Goal: Transaction & Acquisition: Purchase product/service

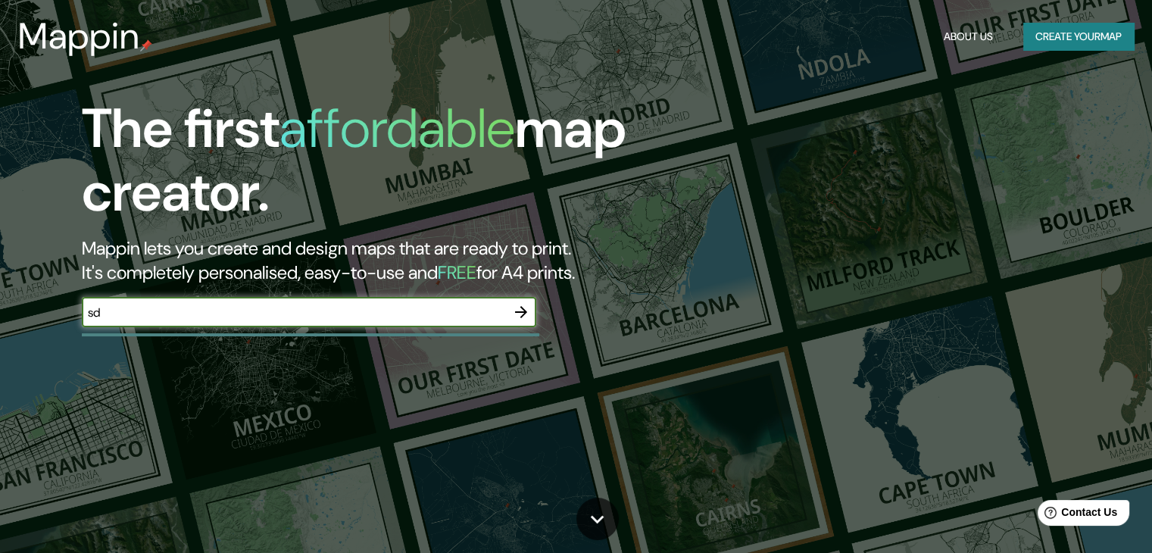
click at [491, 311] on input "sd" at bounding box center [294, 312] width 424 height 17
type input "sddcd"
click at [517, 314] on icon "button" at bounding box center [521, 312] width 18 height 18
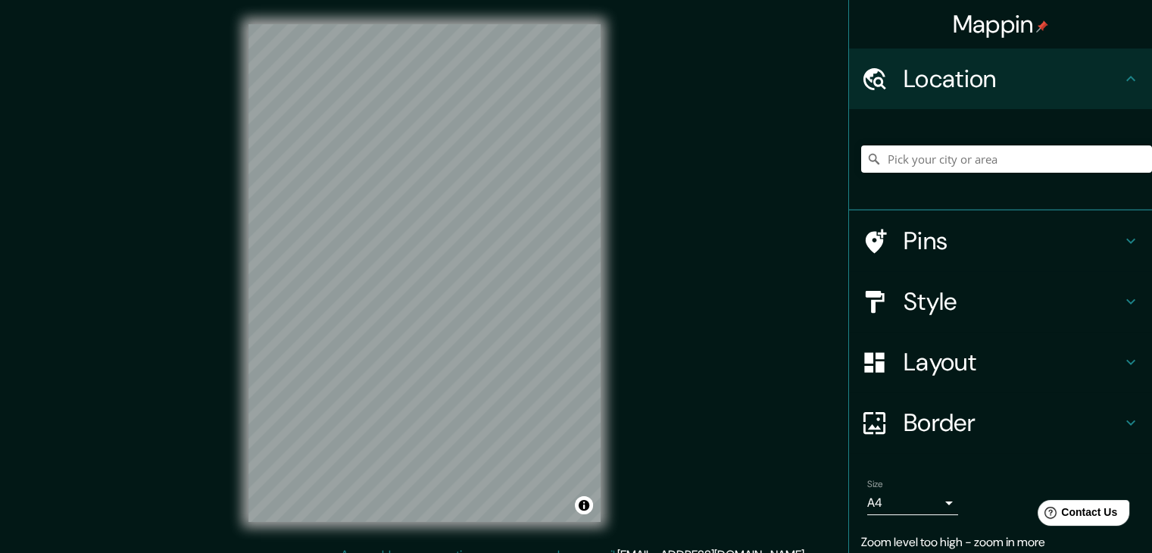
click at [631, 108] on div "Mappin Location Pins Style Layout Border Choose a border. Hint : you can make l…" at bounding box center [576, 285] width 1152 height 570
click at [999, 361] on h4 "Layout" at bounding box center [1013, 362] width 218 height 30
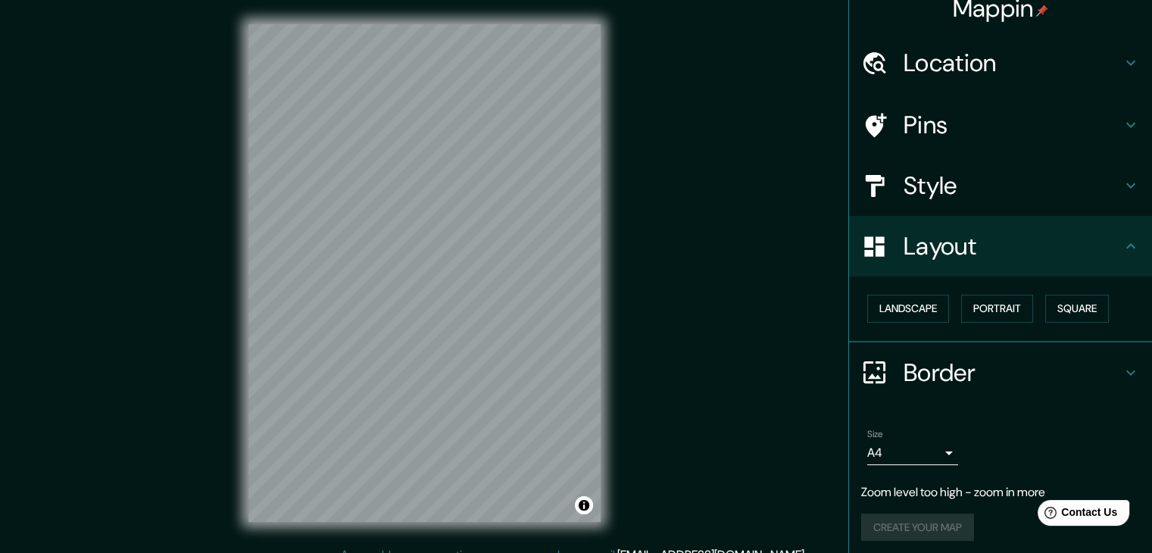
scroll to position [21, 0]
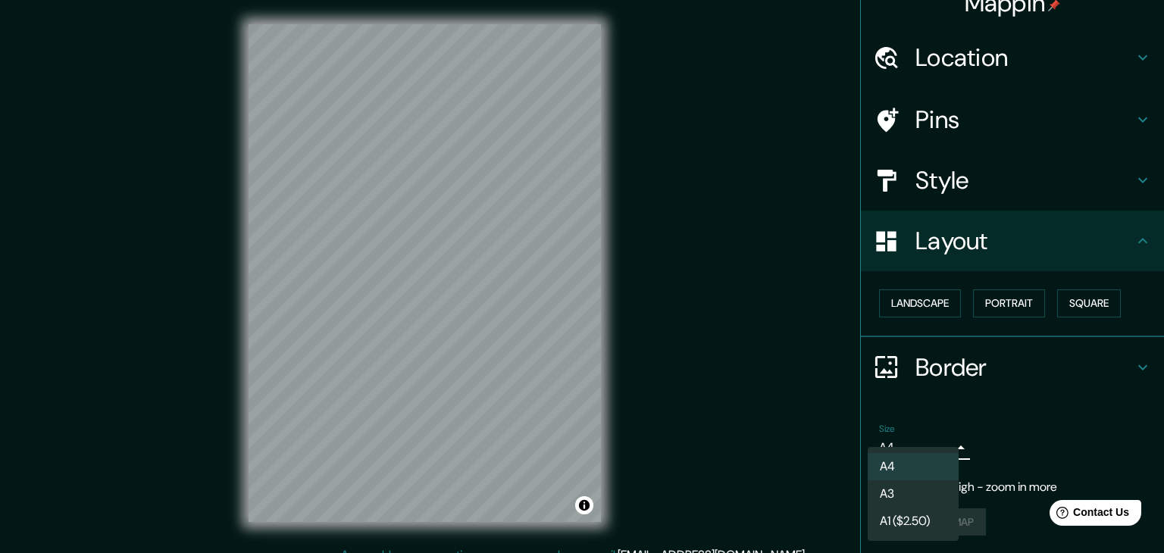
click at [921, 443] on body "Mappin Location Pins Style Layout Landscape Portrait Square Border Choose a bor…" at bounding box center [582, 276] width 1164 height 553
click at [891, 489] on li "A3" at bounding box center [912, 493] width 91 height 27
type input "a4"
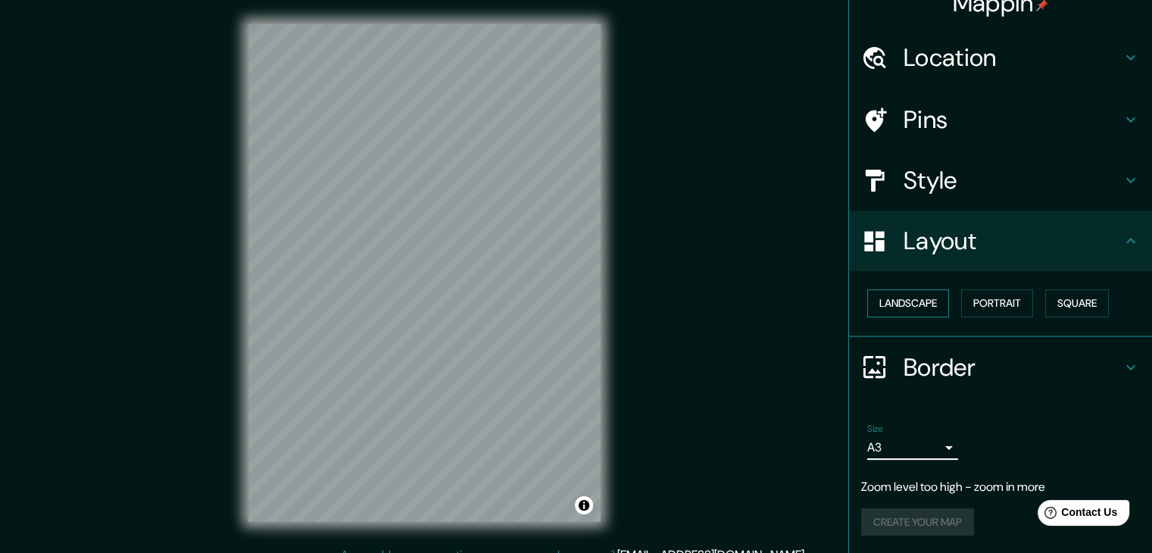
click at [925, 306] on button "Landscape" at bounding box center [908, 303] width 82 height 28
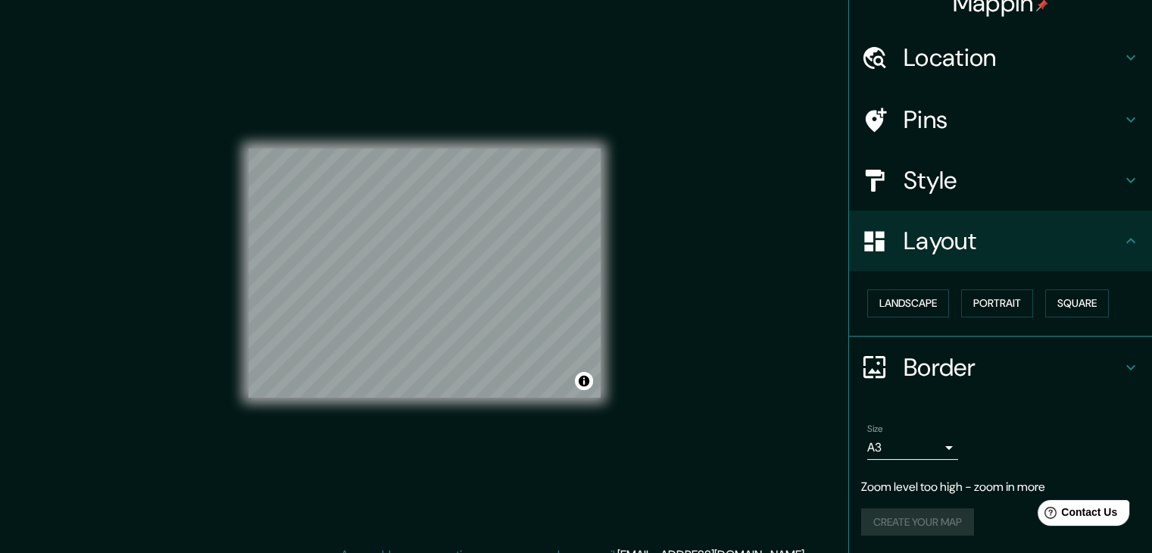
click at [984, 178] on h4 "Style" at bounding box center [1013, 180] width 218 height 30
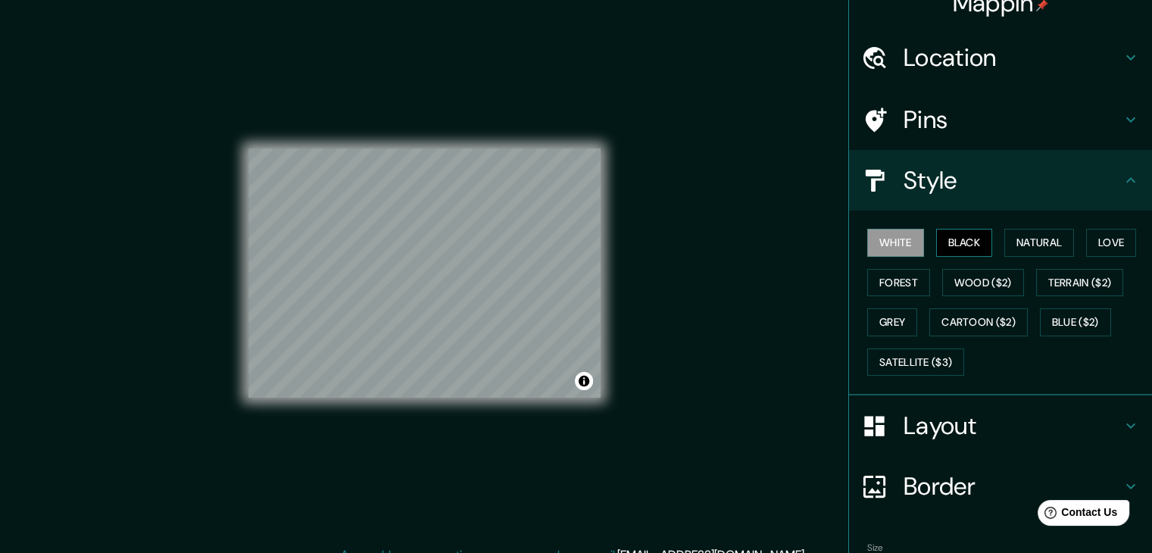
click at [957, 242] on button "Black" at bounding box center [964, 243] width 57 height 28
click at [1015, 232] on button "Natural" at bounding box center [1040, 243] width 70 height 28
click at [1076, 240] on div "White Black Natural Love Forest Wood ($2) Terrain ($2) Grey Cartoon ($2) Blue (…" at bounding box center [1006, 302] width 291 height 159
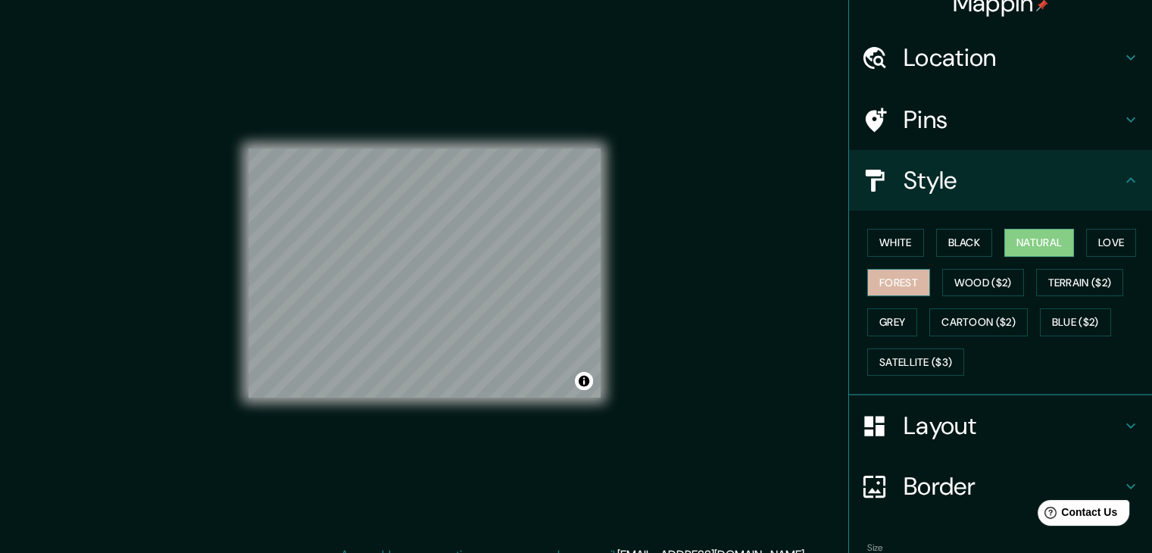
click at [892, 280] on button "Forest" at bounding box center [898, 283] width 63 height 28
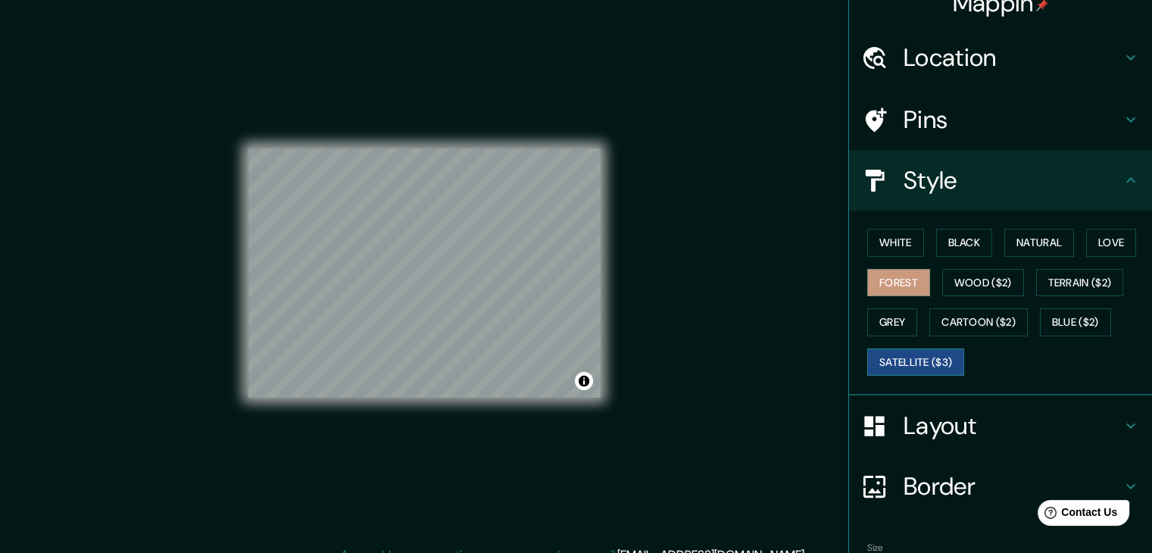
click at [909, 359] on button "Satellite ($3)" at bounding box center [915, 363] width 97 height 28
click at [727, 249] on div "Mappin Location Pins Style White Black Natural Love Forest Wood ($2) Terrain ($…" at bounding box center [576, 285] width 1152 height 570
